Goal: Find specific page/section: Find specific page/section

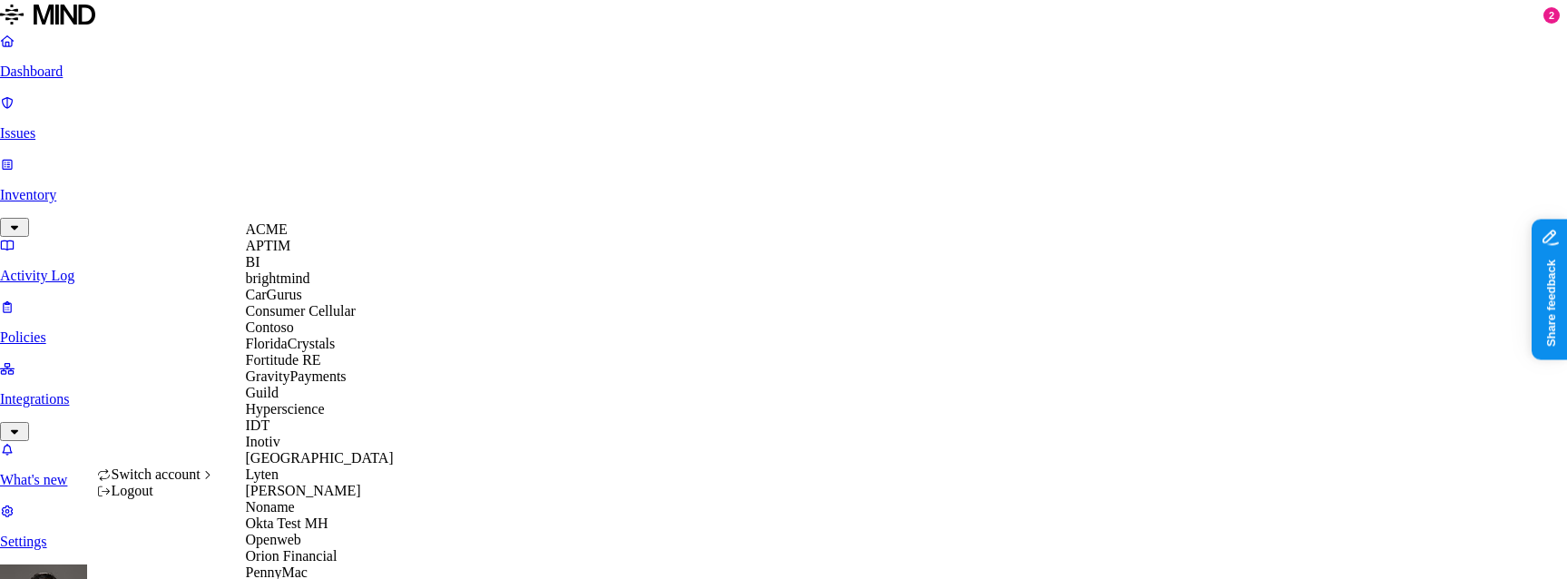
click at [314, 254] on div "APTIM" at bounding box center [334, 246] width 176 height 16
